Goal: Find specific page/section: Find specific page/section

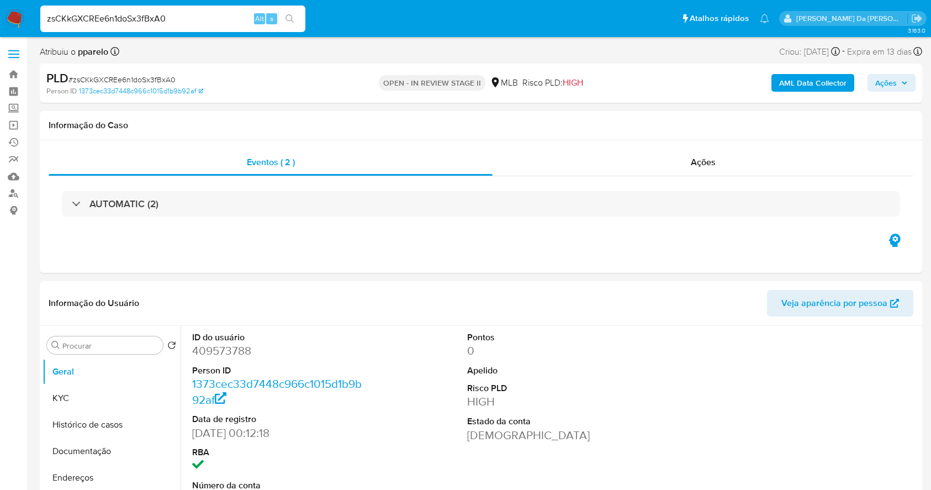
select select "10"
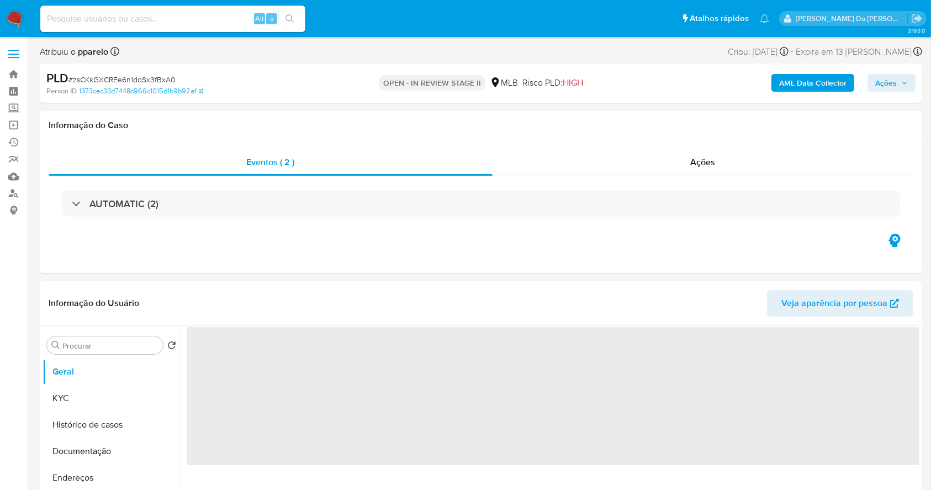
select select "10"
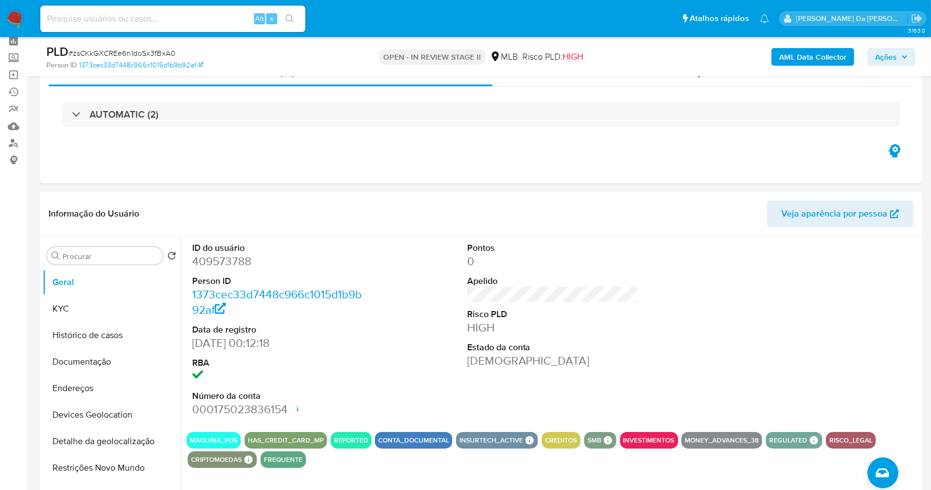
scroll to position [73, 0]
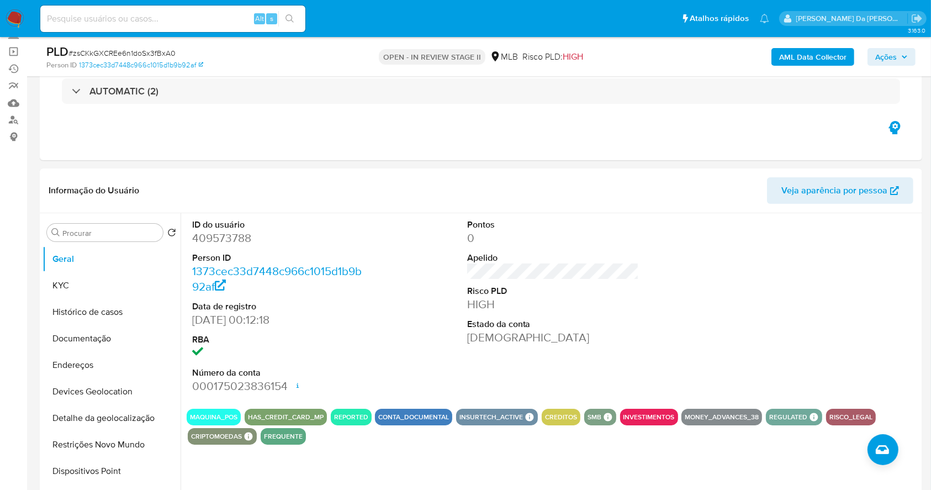
click at [250, 20] on input at bounding box center [172, 19] width 265 height 14
paste input "lxBhZ4sc1hN6zMA9L6qD99Jq"
type input "lxBhZ4sc1hN6zMA9L6qD99Jq"
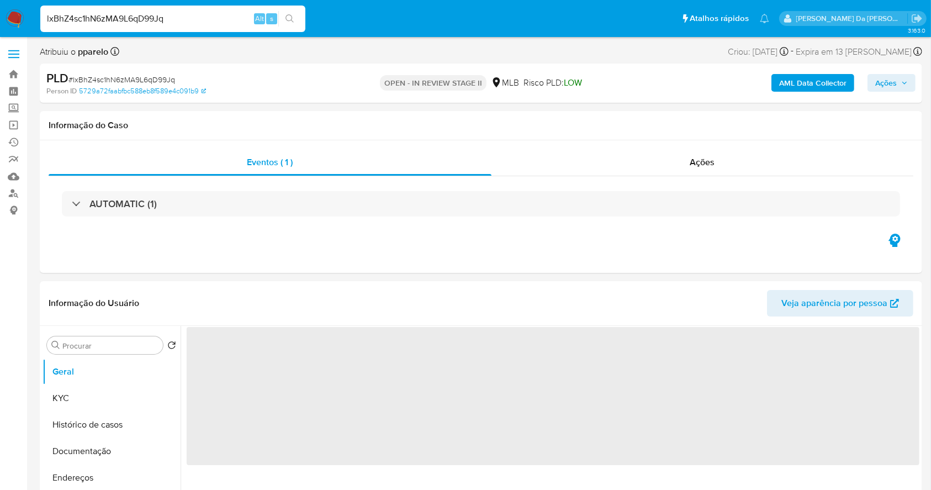
select select "10"
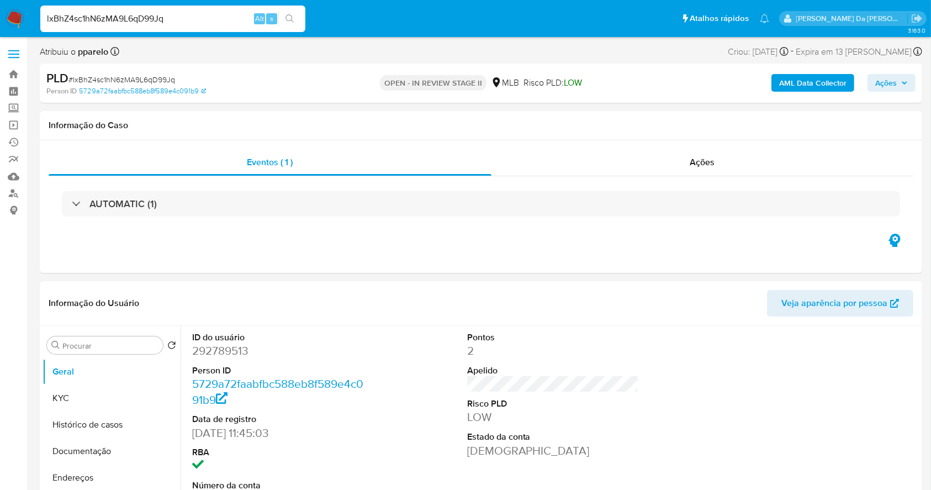
click at [239, 18] on input "lxBhZ4sc1hN6zMA9L6qD99Jq" at bounding box center [172, 19] width 265 height 14
click at [235, 19] on input "lxBhZ4sc1hN6zMA9L6qD99Jq" at bounding box center [172, 19] width 265 height 14
paste input "292789513"
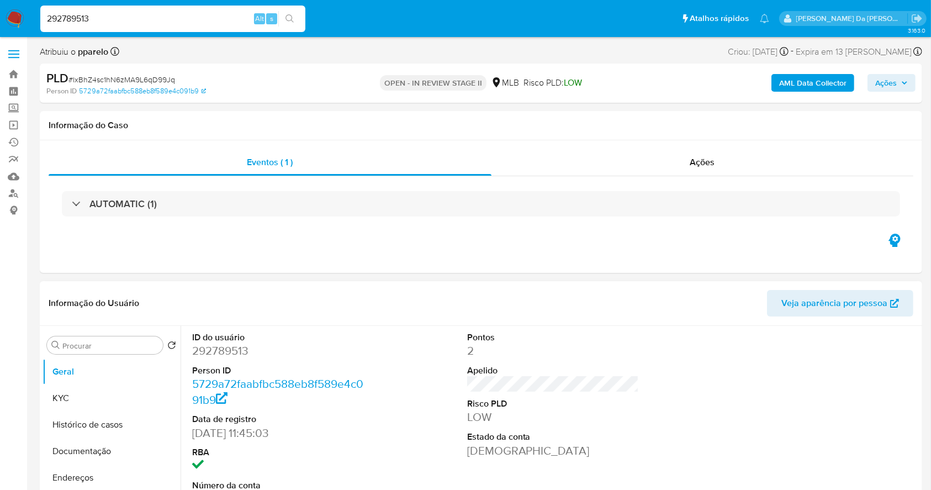
type input "292789513"
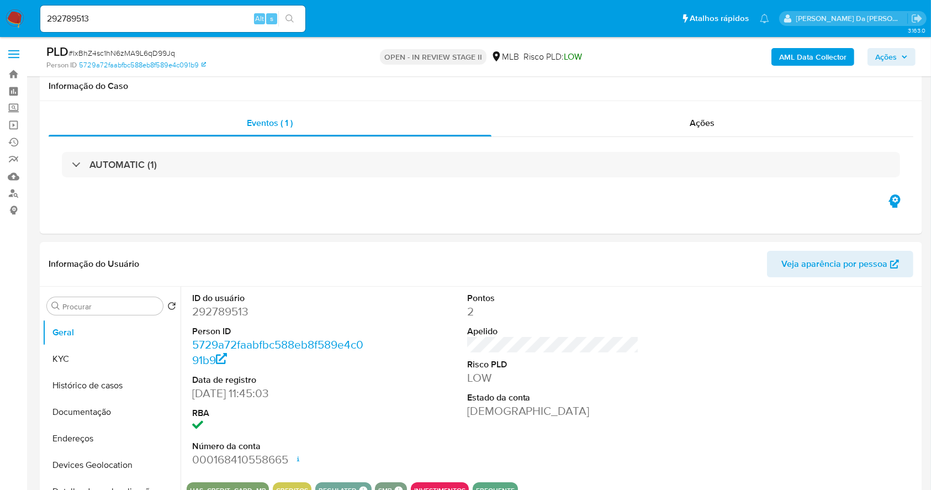
scroll to position [253, 0]
